Goal: Check status: Check status

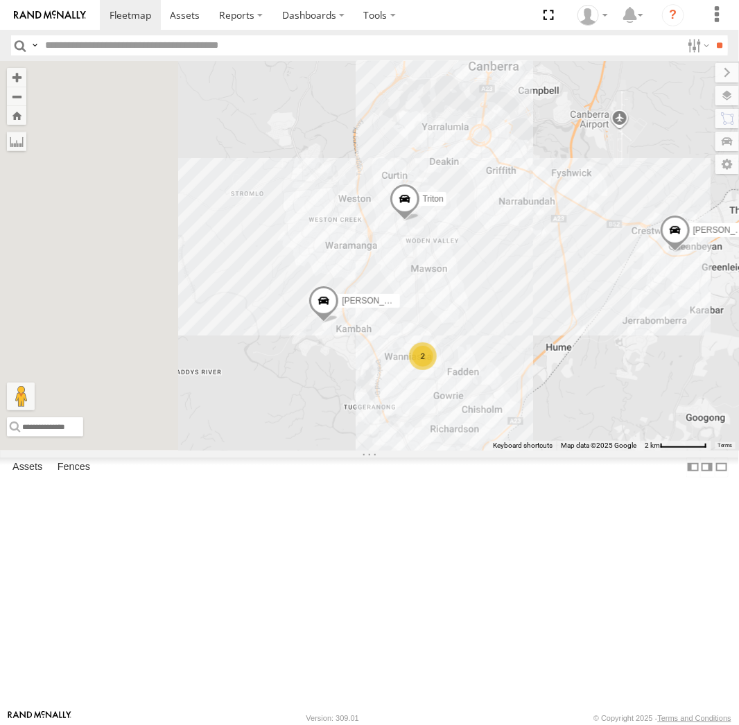
drag, startPoint x: 462, startPoint y: 364, endPoint x: 677, endPoint y: 403, distance: 218.5
click at [677, 403] on div "Triton [PERSON_NAME] [PERSON_NAME] [PERSON_NAME] 2 [PERSON_NAME]" at bounding box center [369, 255] width 739 height 389
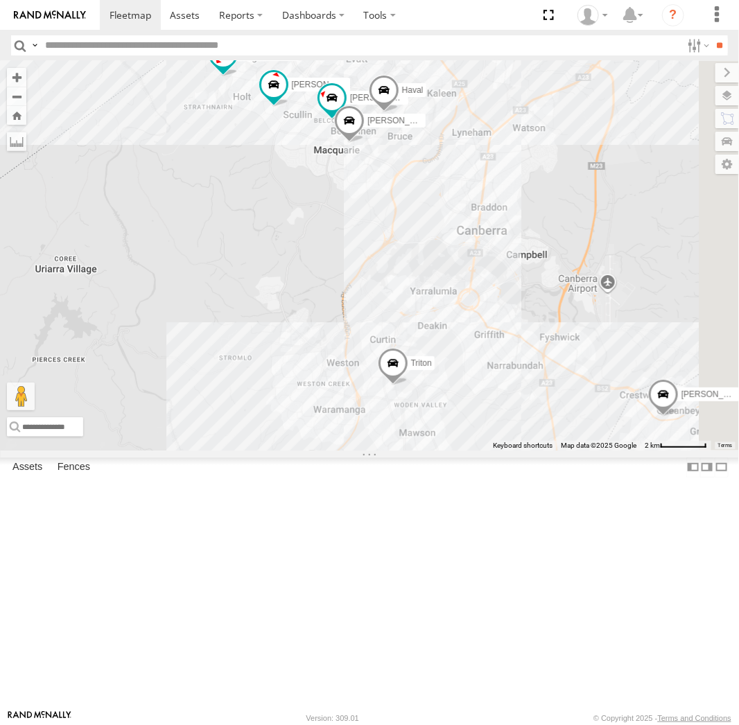
drag, startPoint x: 621, startPoint y: 240, endPoint x: 528, endPoint y: 315, distance: 119.9
click at [528, 315] on div "Triton [PERSON_NAME] [PERSON_NAME] [PERSON_NAME] 2 [PERSON_NAME]" at bounding box center [369, 255] width 739 height 389
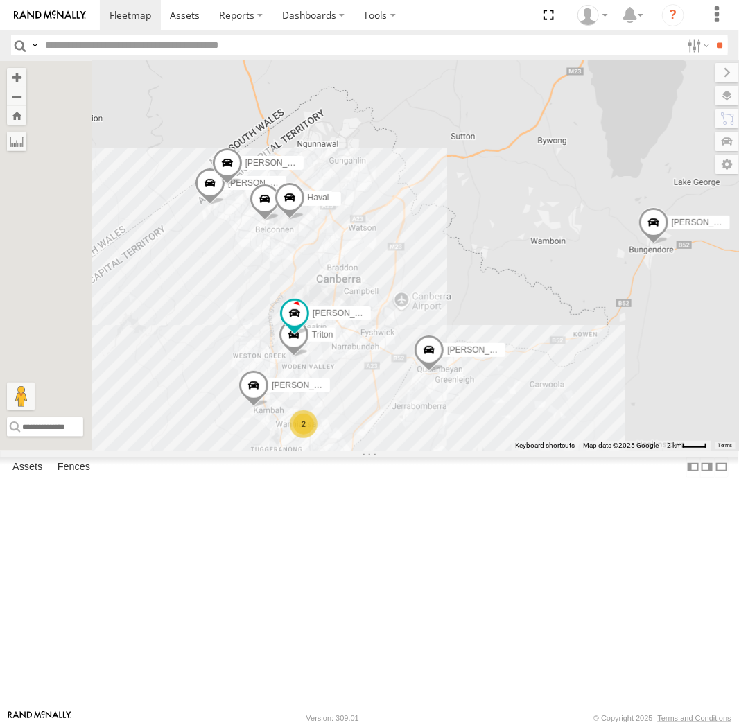
drag, startPoint x: 493, startPoint y: 311, endPoint x: 555, endPoint y: 403, distance: 111.0
click at [555, 403] on div "Stan Andrew Jamie Tom Michael Haval 2 Triton Peter Chris" at bounding box center [369, 255] width 739 height 389
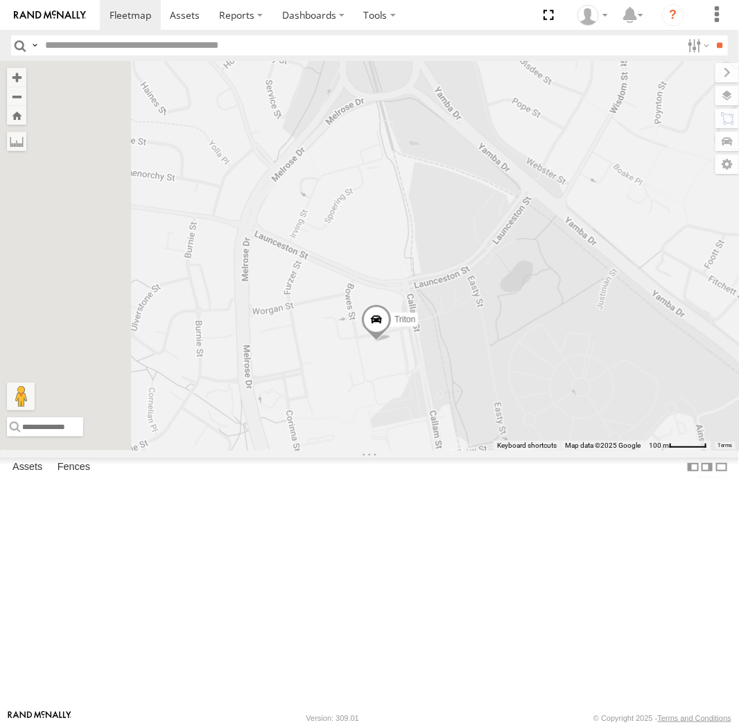
drag, startPoint x: 426, startPoint y: 448, endPoint x: 576, endPoint y: 483, distance: 154.4
click at [576, 450] on div "Stan Andrew Tom Michael Haval Triton Chris Peter" at bounding box center [369, 255] width 739 height 389
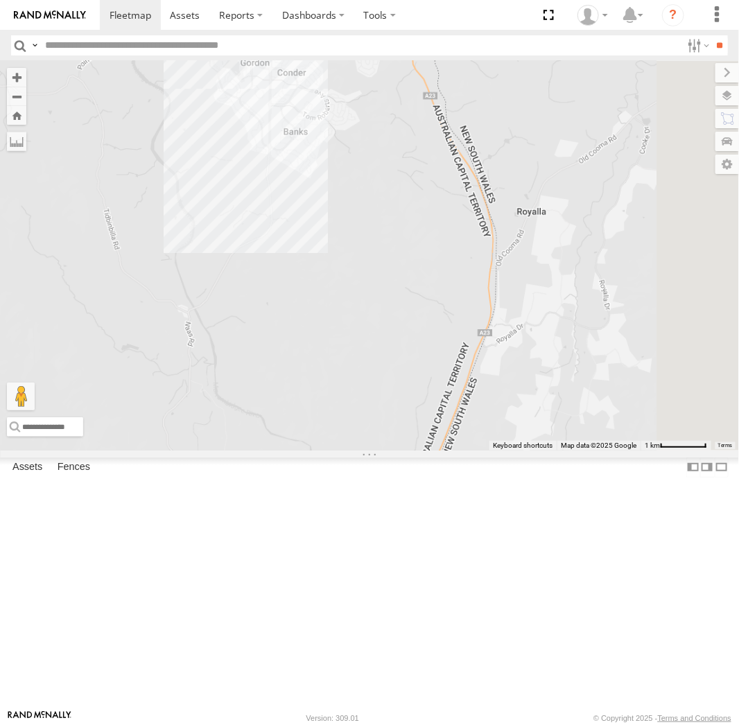
drag, startPoint x: 608, startPoint y: 655, endPoint x: 497, endPoint y: 126, distance: 540.0
click at [498, 61] on div "Michael Haval Daniel Triton Stan Kyle Chris Tom" at bounding box center [369, 255] width 739 height 389
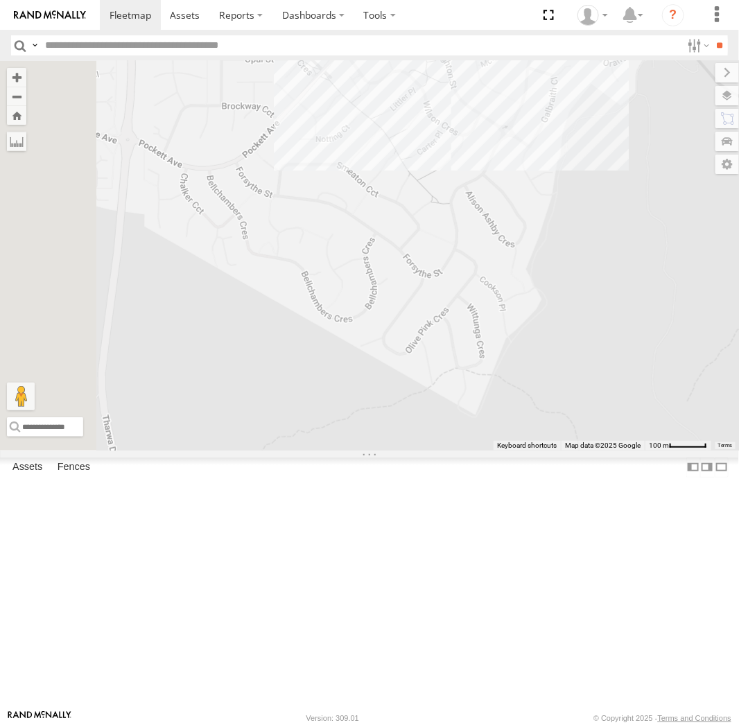
drag, startPoint x: 438, startPoint y: 266, endPoint x: 603, endPoint y: 277, distance: 166.1
click at [611, 356] on div "Michael Haval Daniel Triton Stan Kyle Chris Tom" at bounding box center [369, 255] width 739 height 389
